Goal: Information Seeking & Learning: Learn about a topic

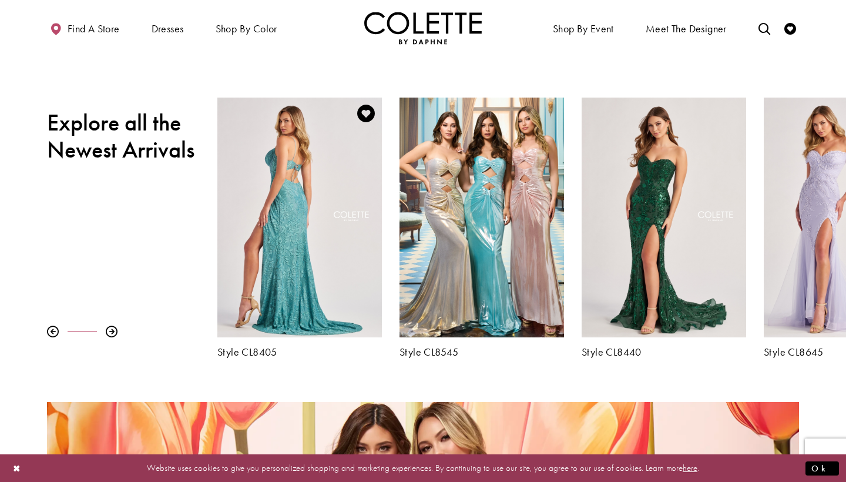
click at [262, 243] on div "Visit Colette by Daphne Style No. CL8405 Page" at bounding box center [299, 216] width 164 height 239
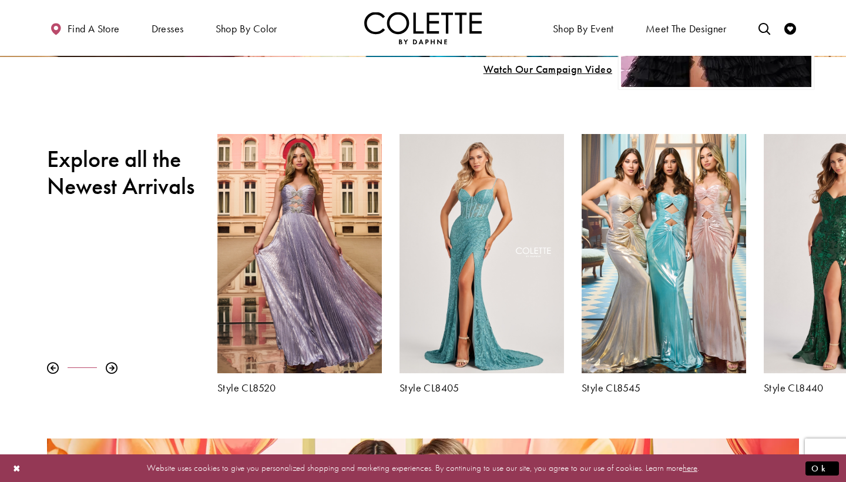
scroll to position [350, 0]
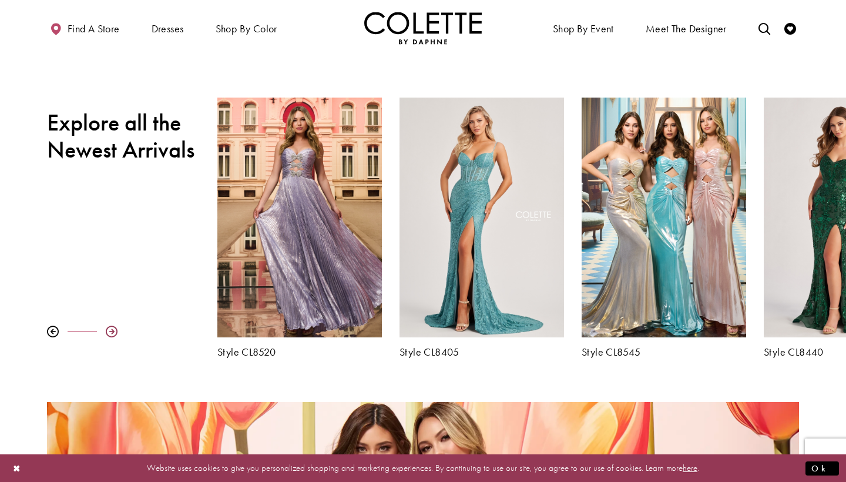
click at [112, 329] on div at bounding box center [112, 331] width 12 height 12
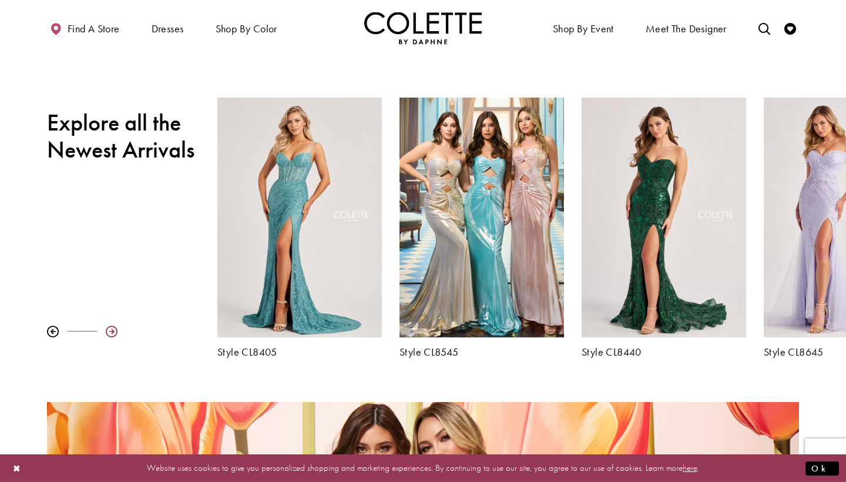
click at [112, 329] on div at bounding box center [112, 331] width 12 height 12
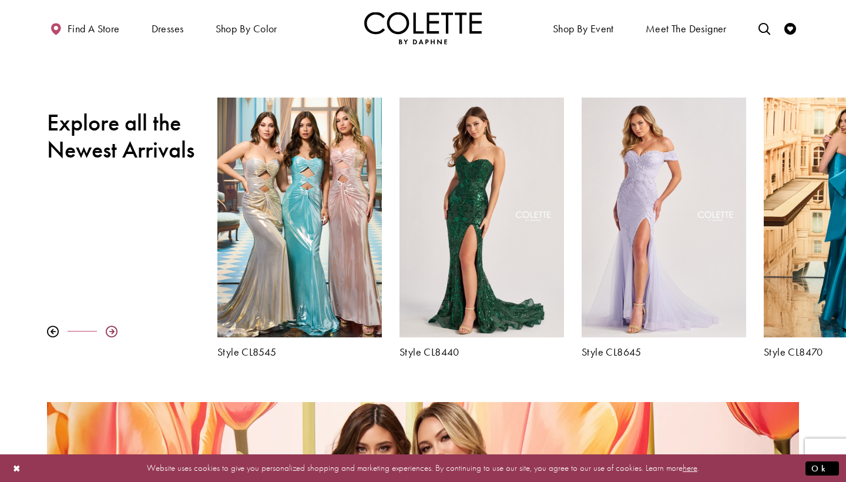
click at [112, 329] on div at bounding box center [112, 331] width 12 height 12
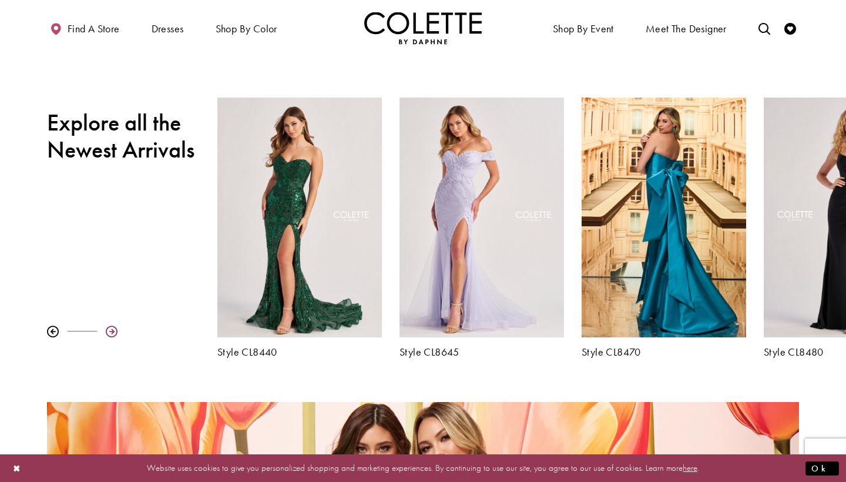
click at [112, 329] on div at bounding box center [112, 331] width 12 height 12
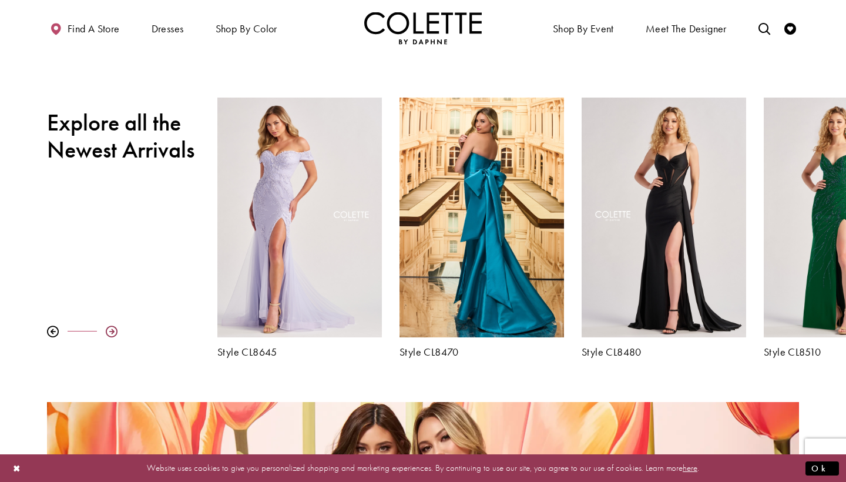
click at [112, 329] on div at bounding box center [112, 331] width 12 height 12
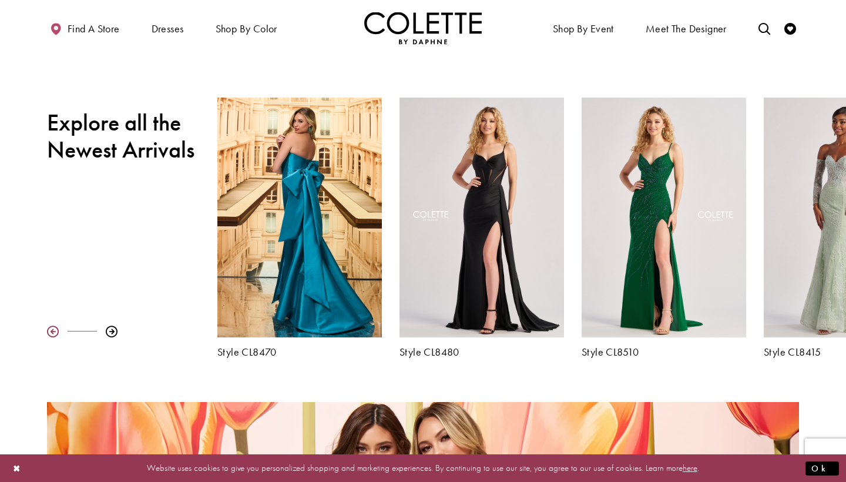
click at [55, 328] on div at bounding box center [53, 331] width 12 height 12
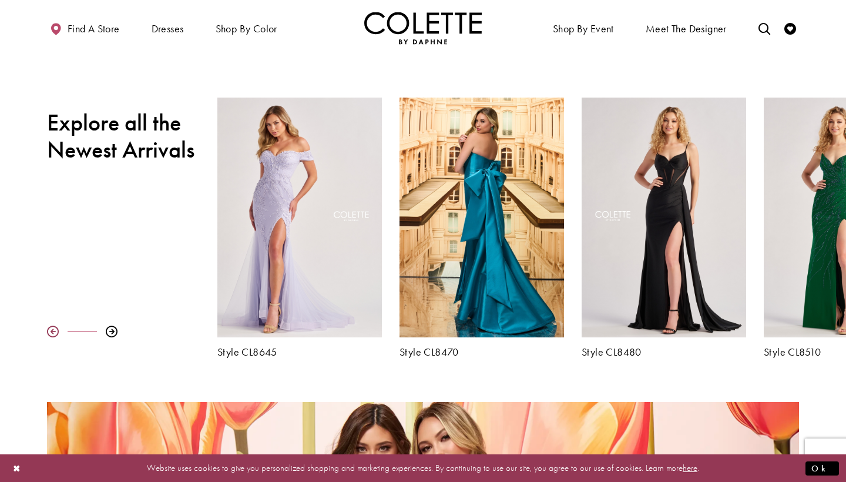
click at [55, 328] on div at bounding box center [53, 331] width 12 height 12
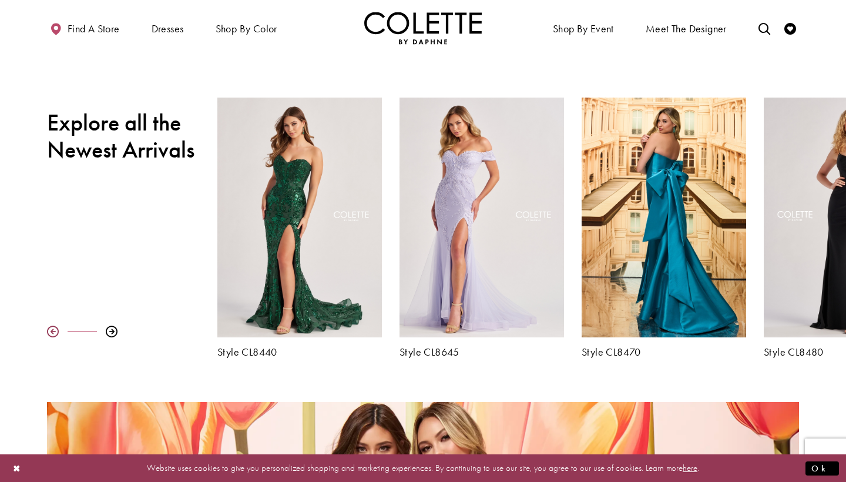
click at [55, 328] on div at bounding box center [53, 331] width 12 height 12
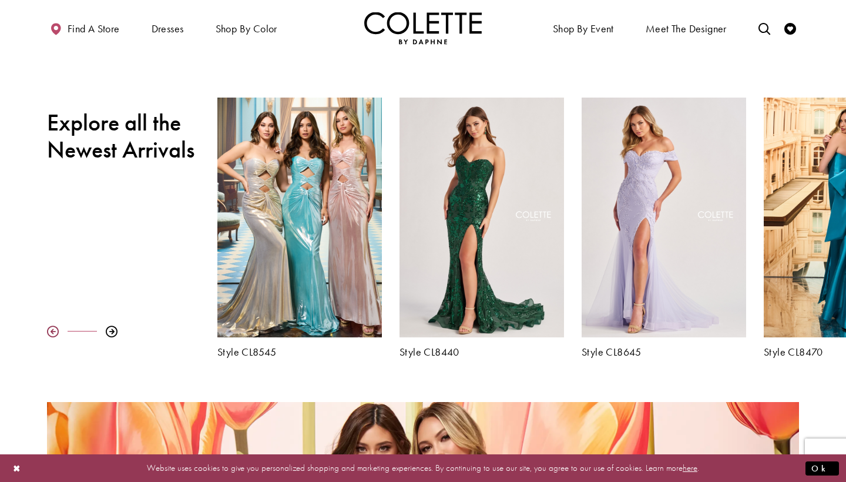
click at [55, 328] on div at bounding box center [53, 331] width 12 height 12
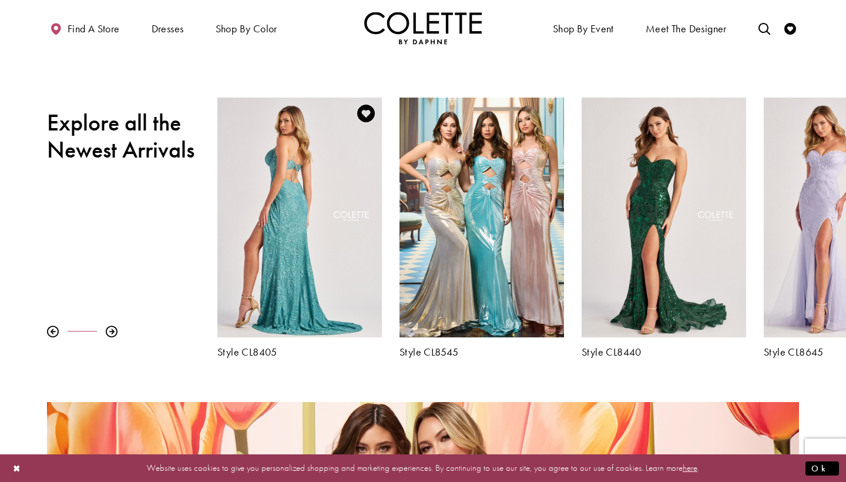
click at [302, 244] on div "Visit Colette by Daphne Style No. CL8405 Page" at bounding box center [299, 216] width 164 height 239
